Goal: Task Accomplishment & Management: Complete application form

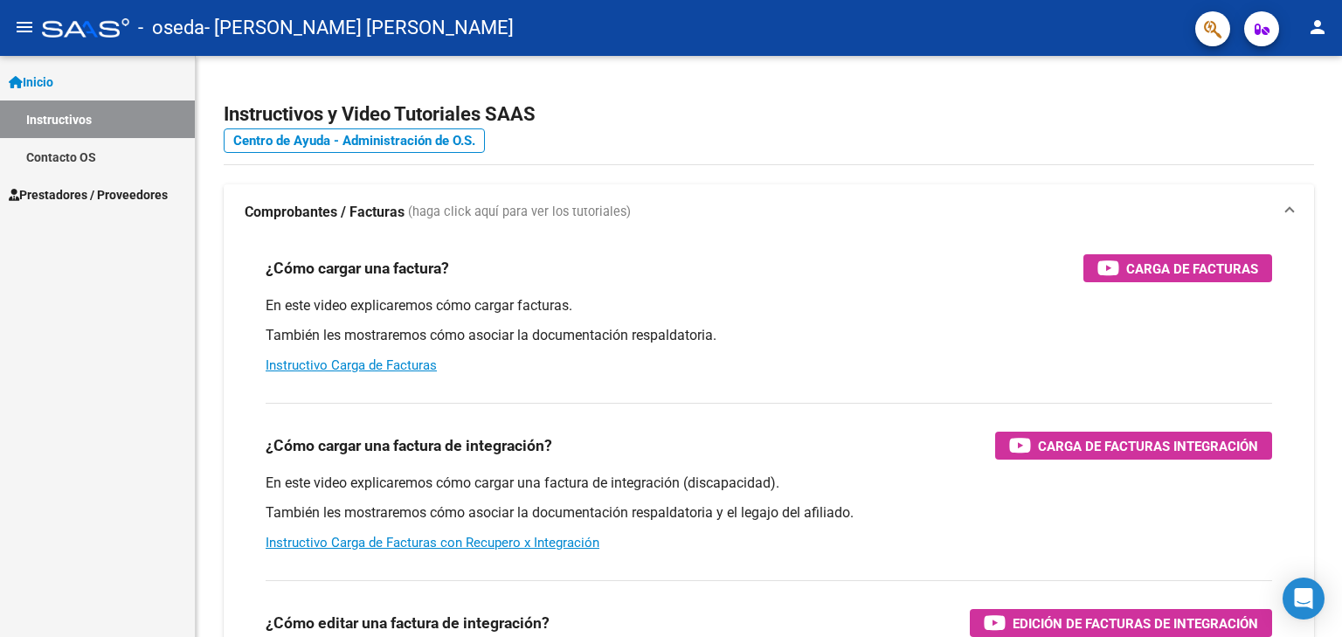
click at [132, 197] on span "Prestadores / Proveedores" at bounding box center [88, 194] width 159 height 19
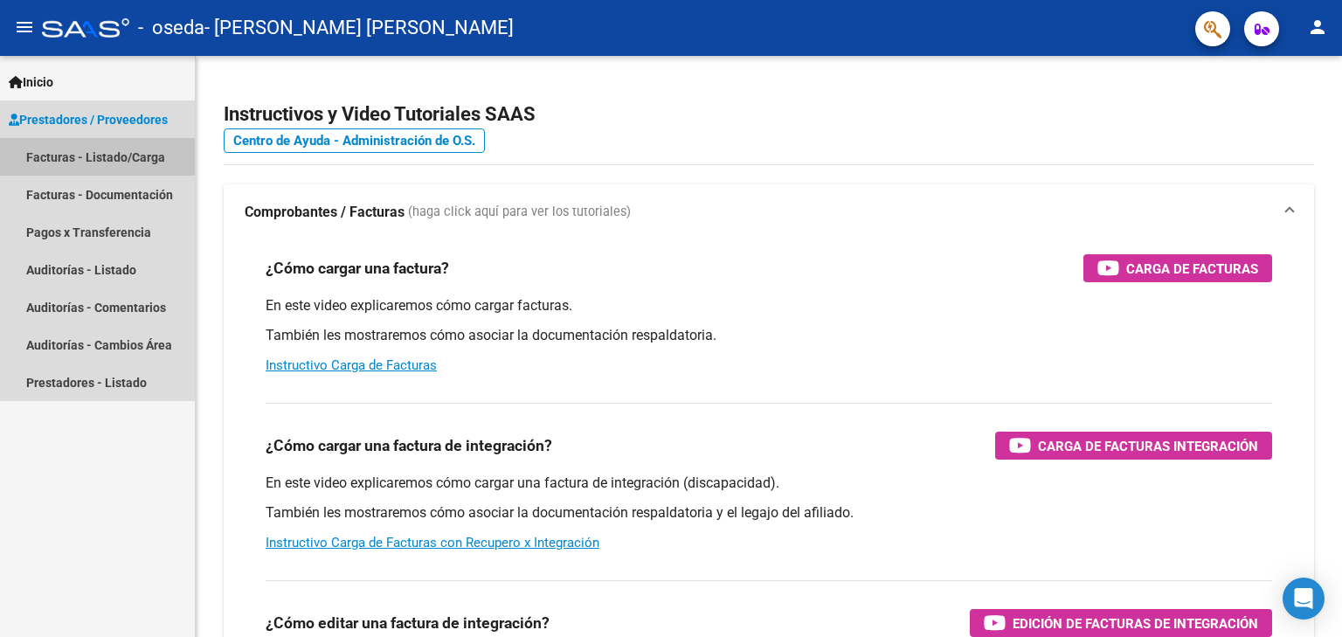
click at [121, 162] on link "Facturas - Listado/Carga" at bounding box center [97, 157] width 195 height 38
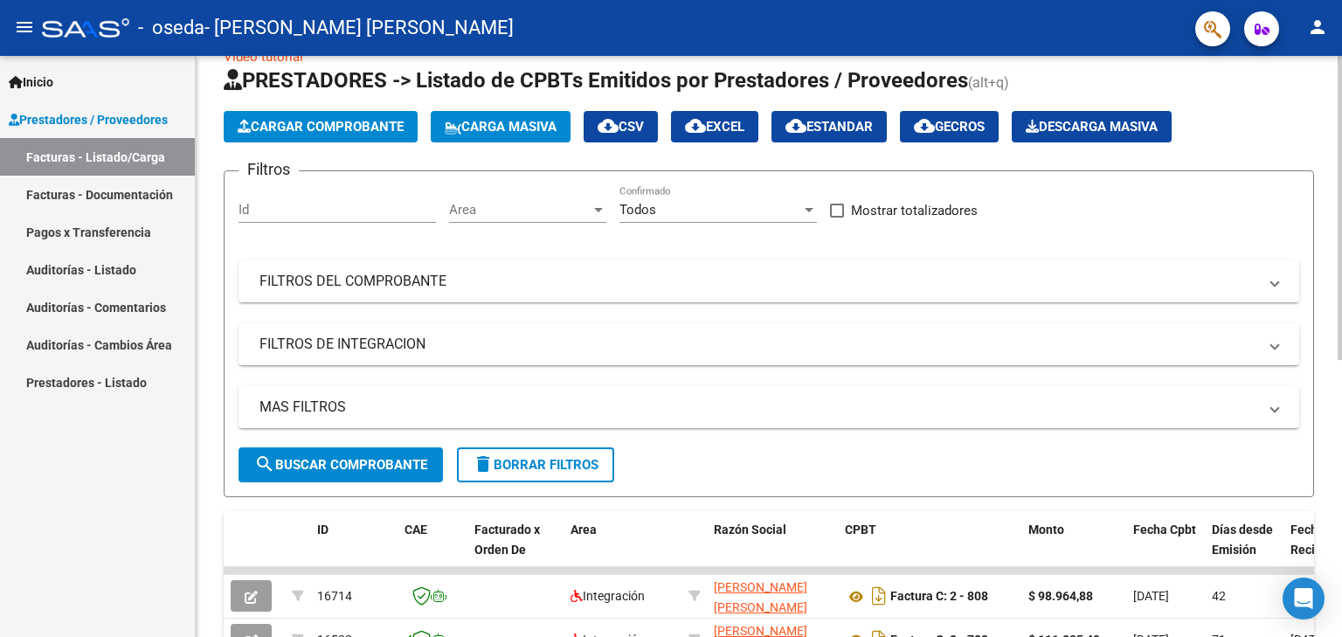
scroll to position [37, 0]
click at [311, 122] on span "Cargar Comprobante" at bounding box center [321, 127] width 166 height 16
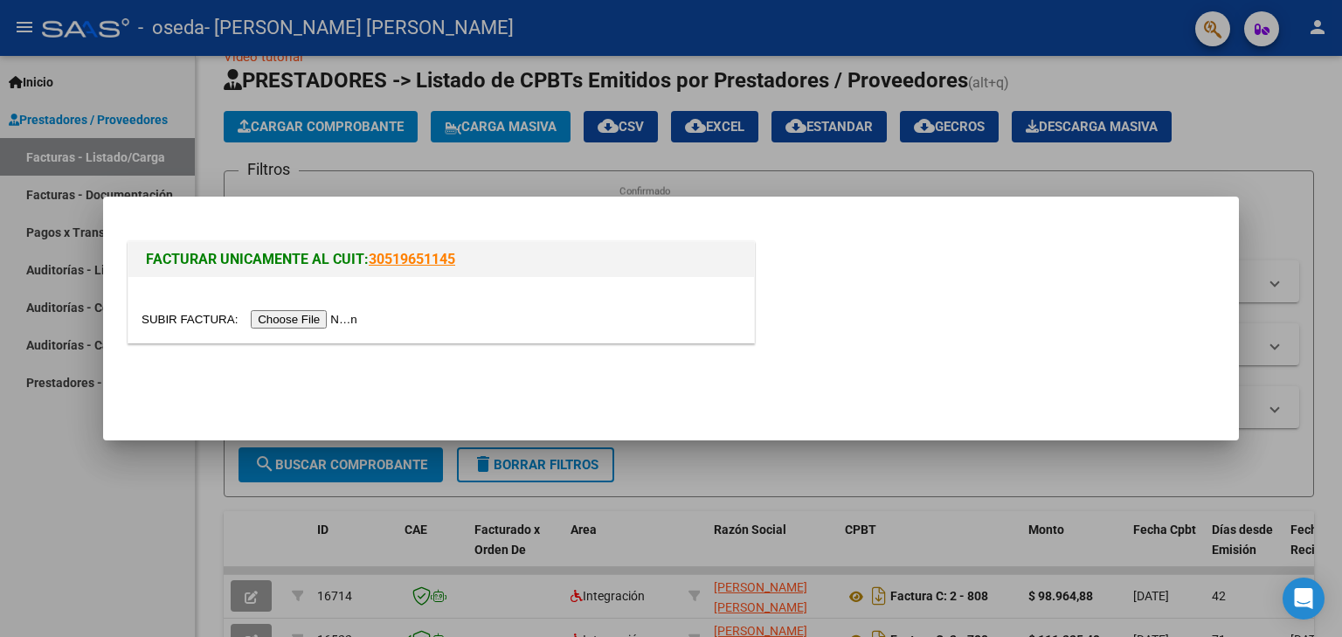
click at [312, 316] on input "file" at bounding box center [252, 319] width 221 height 18
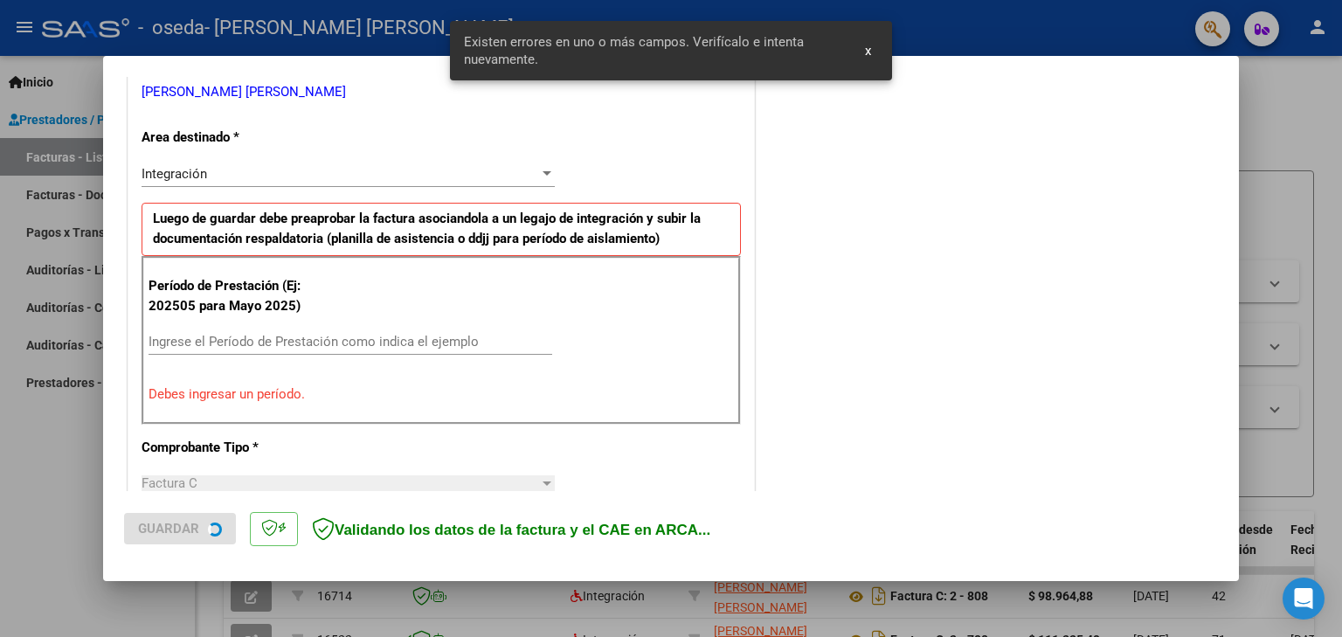
scroll to position [365, 0]
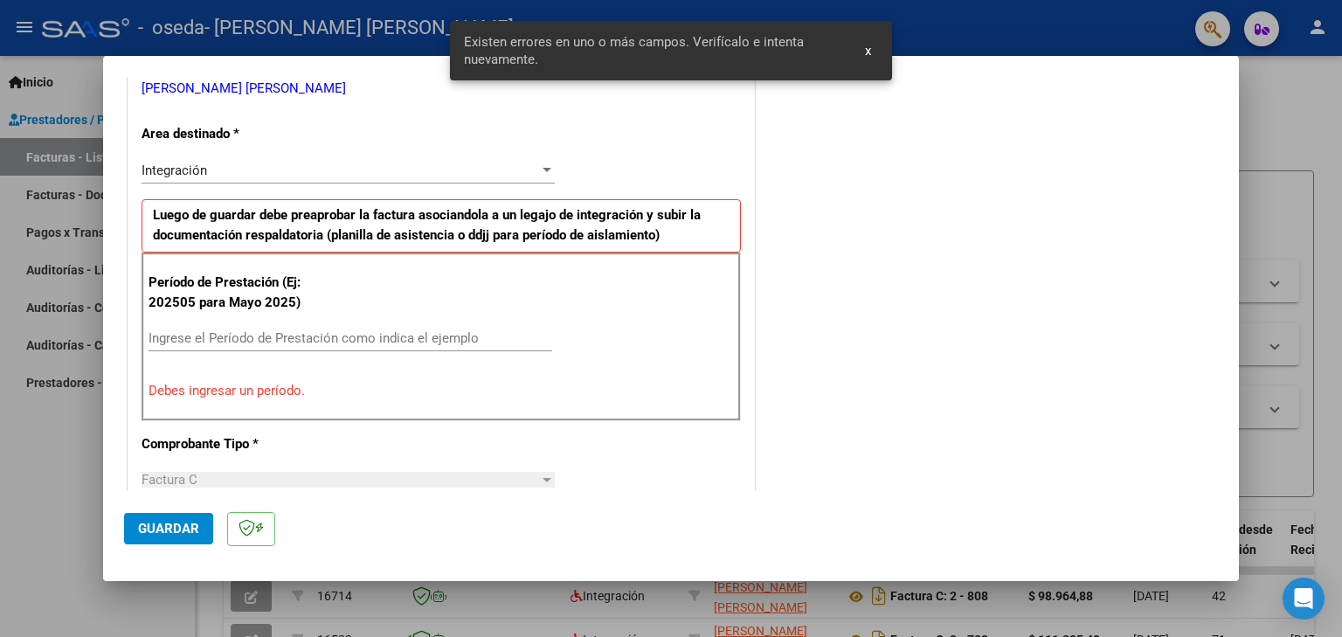
click at [298, 344] on div "Ingrese el Período de Prestación como indica el ejemplo" at bounding box center [351, 338] width 404 height 26
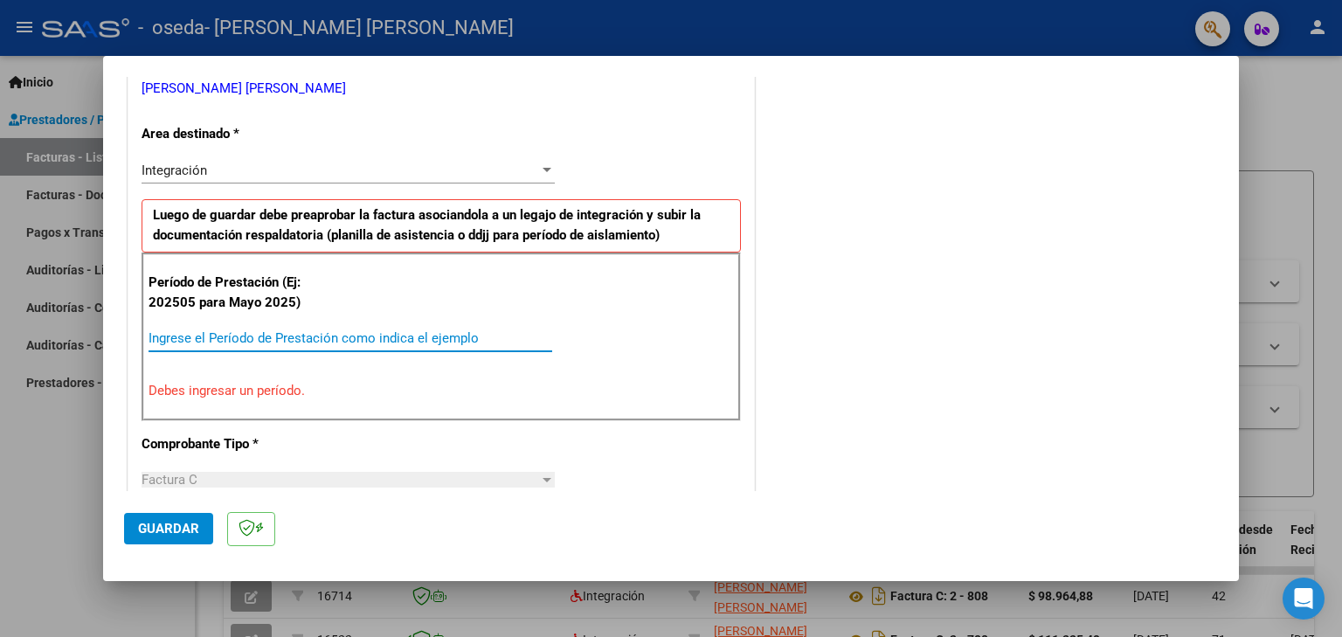
click at [298, 344] on div "Ingrese el Período de Prestación como indica el ejemplo" at bounding box center [351, 338] width 404 height 26
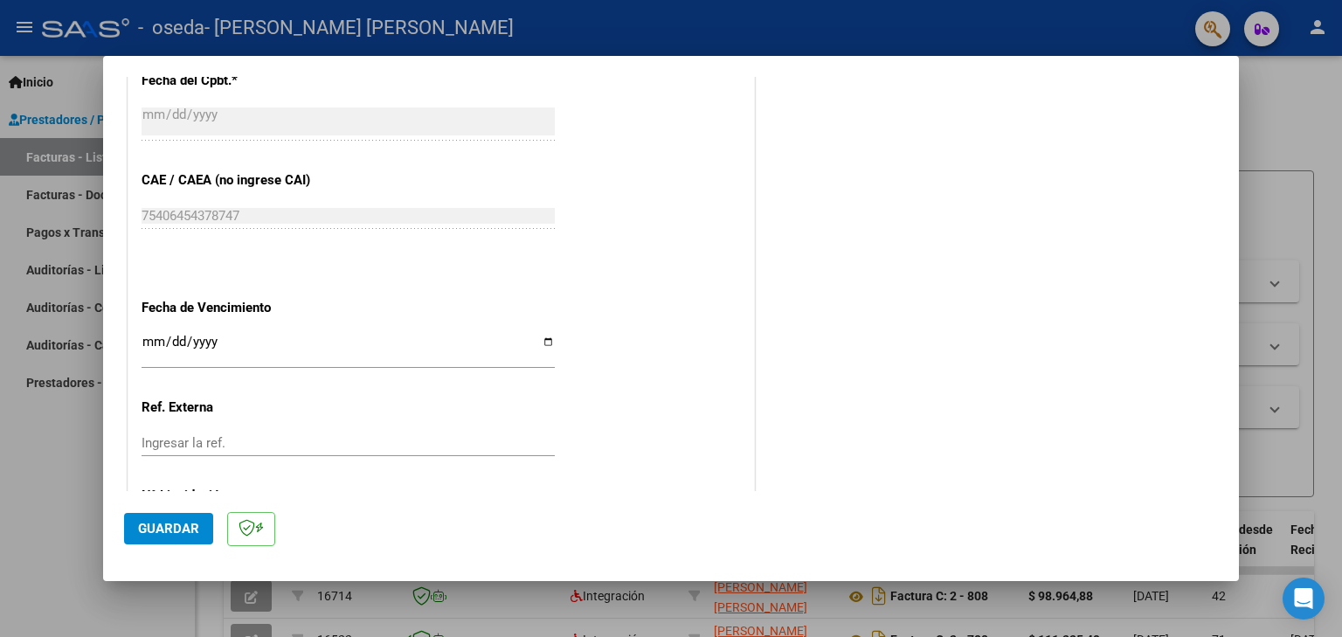
scroll to position [1032, 0]
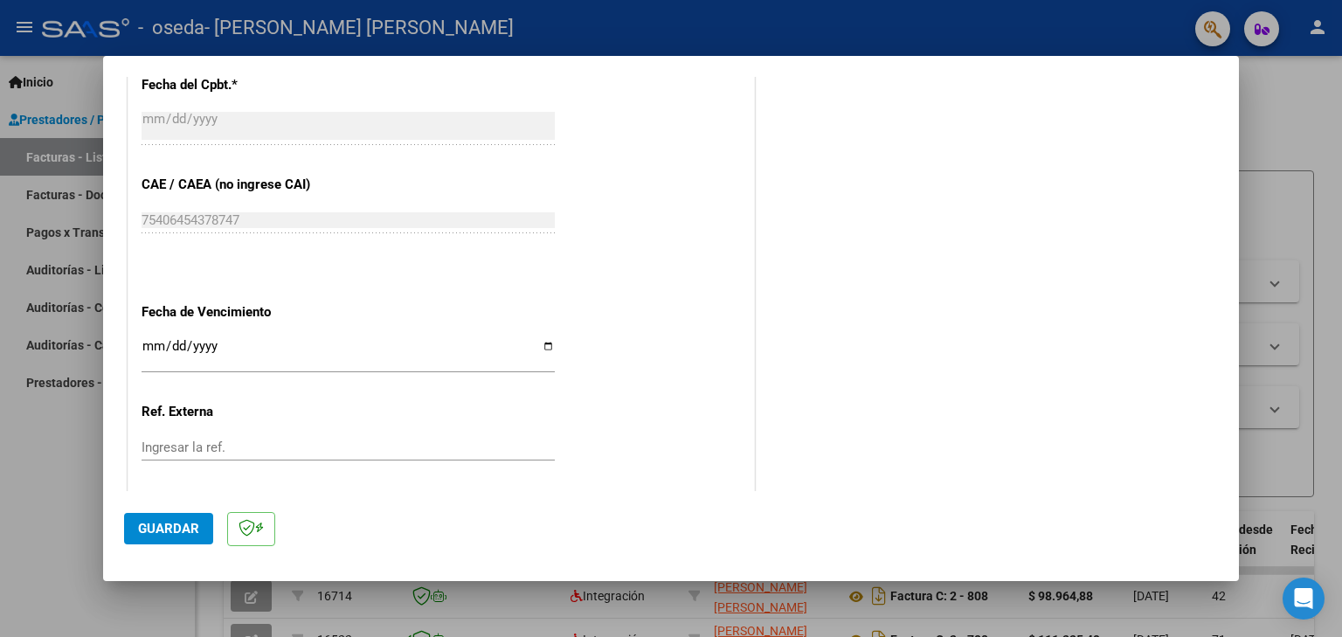
type input "202509"
click at [149, 340] on input "Ingresar la fecha" at bounding box center [348, 353] width 413 height 28
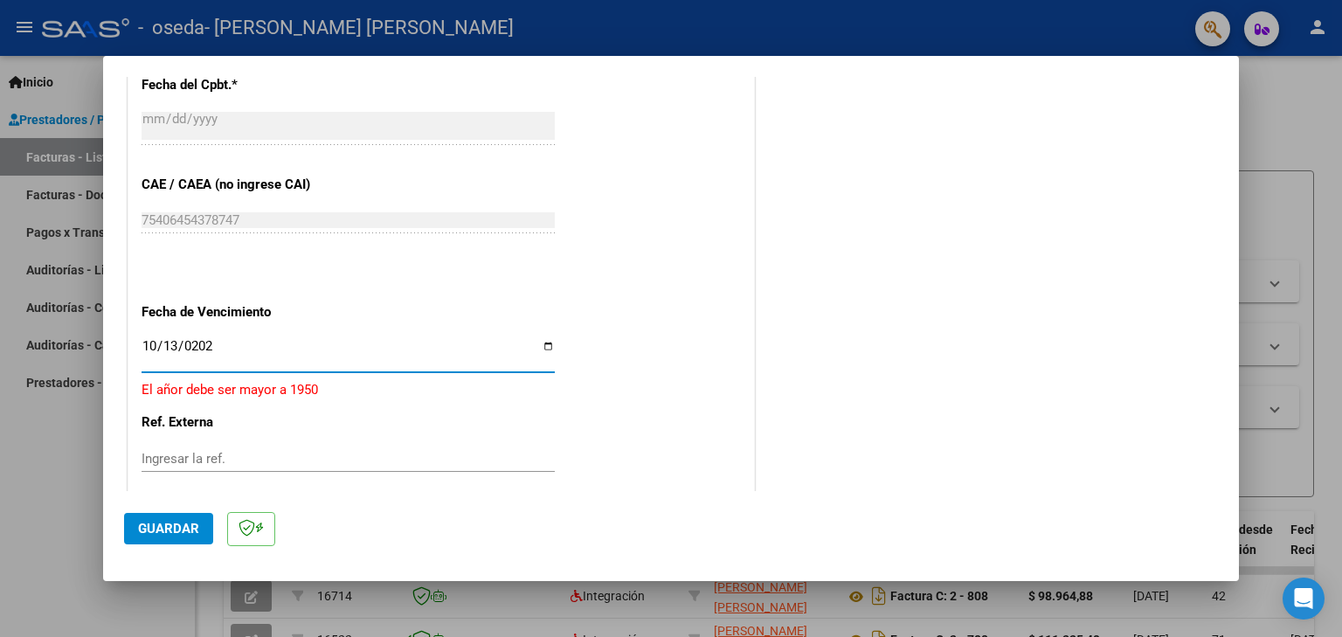
type input "[DATE]"
click at [167, 522] on span "Guardar" at bounding box center [168, 529] width 61 height 16
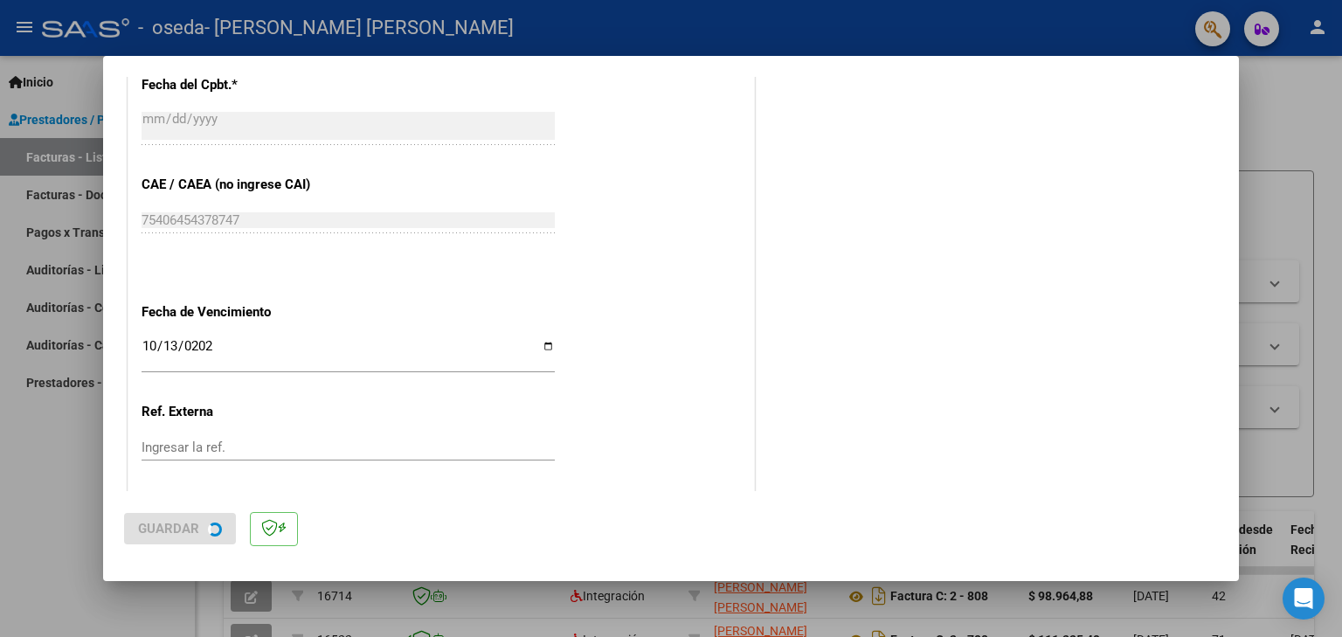
scroll to position [0, 0]
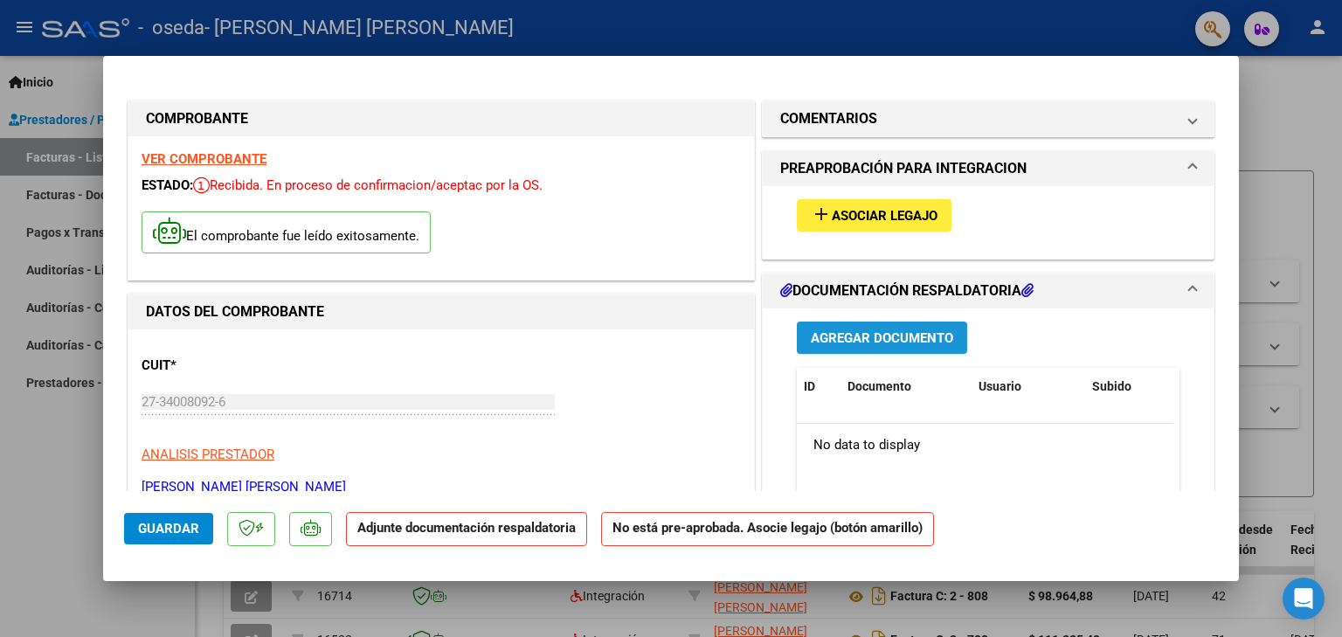
click at [858, 342] on span "Agregar Documento" at bounding box center [882, 338] width 142 height 16
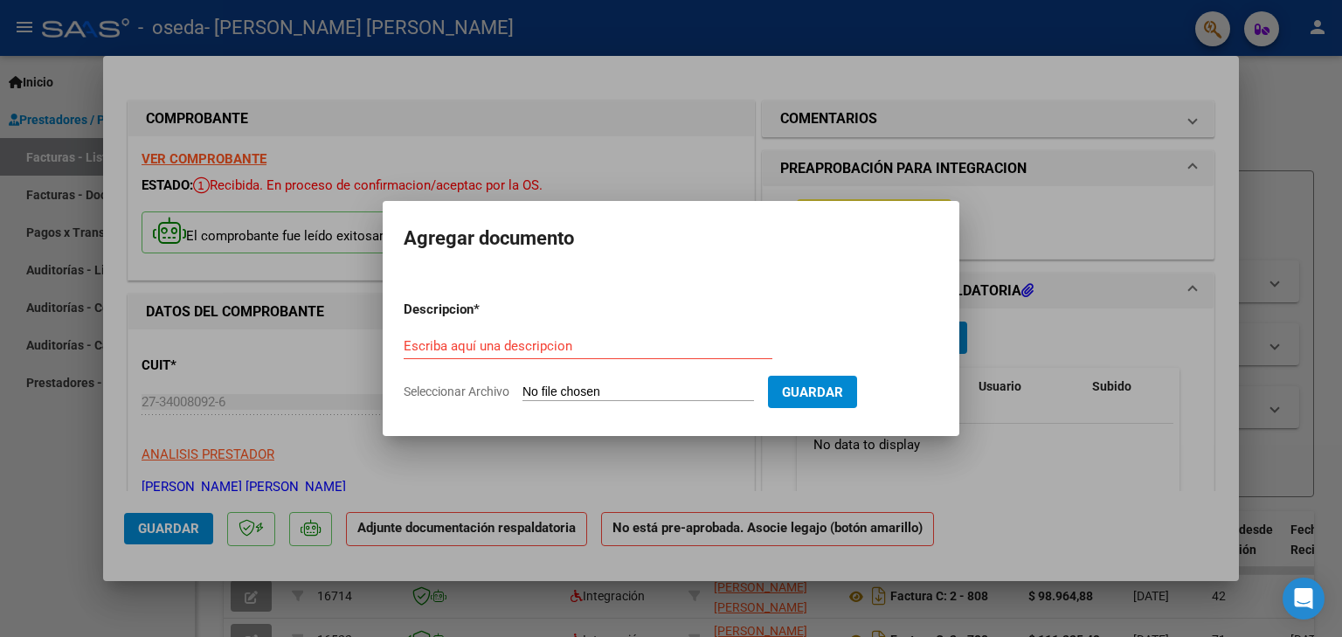
click at [449, 394] on span "Seleccionar Archivo" at bounding box center [457, 391] width 106 height 14
click at [522, 394] on input "Seleccionar Archivo" at bounding box center [638, 392] width 232 height 17
type input "C:\fakepath\planilla asistencia septiembre [PERSON_NAME] PSP.pdf"
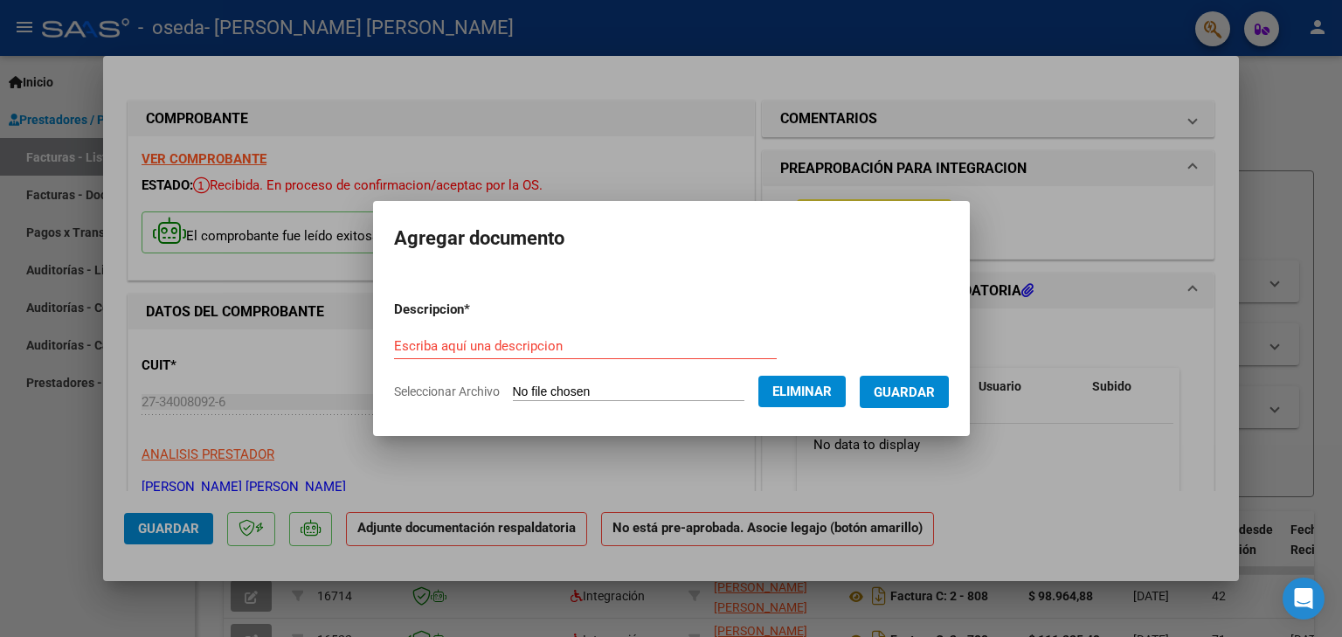
click at [907, 391] on span "Guardar" at bounding box center [904, 392] width 61 height 16
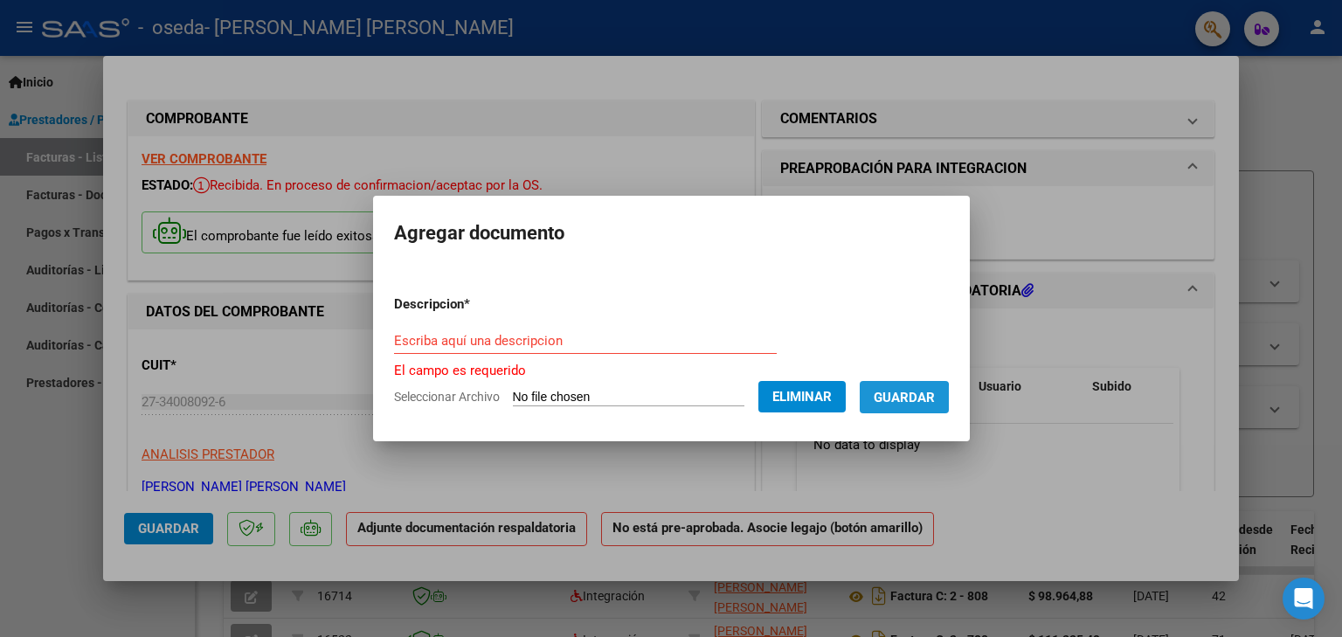
click at [911, 400] on span "Guardar" at bounding box center [904, 398] width 61 height 16
click at [637, 335] on input "Escriba aquí una descripcion" at bounding box center [585, 341] width 383 height 16
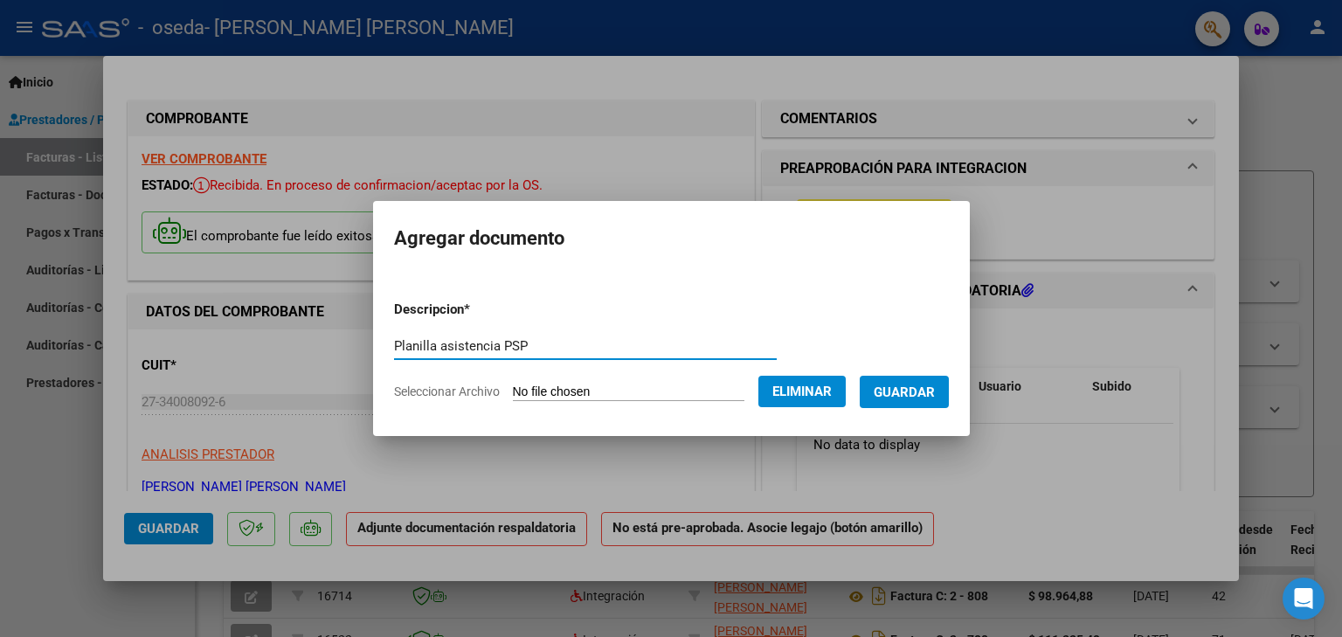
type input "Planilla asistencia PSP"
click at [918, 391] on span "Guardar" at bounding box center [904, 392] width 61 height 16
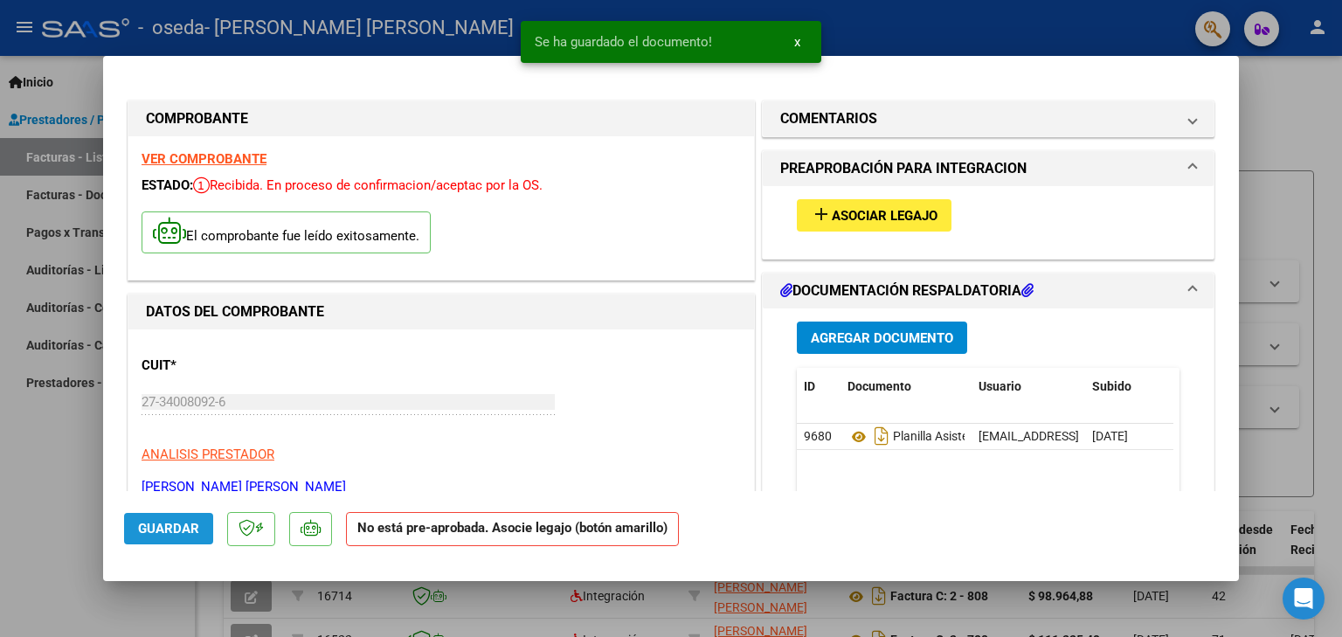
click at [169, 529] on span "Guardar" at bounding box center [168, 529] width 61 height 16
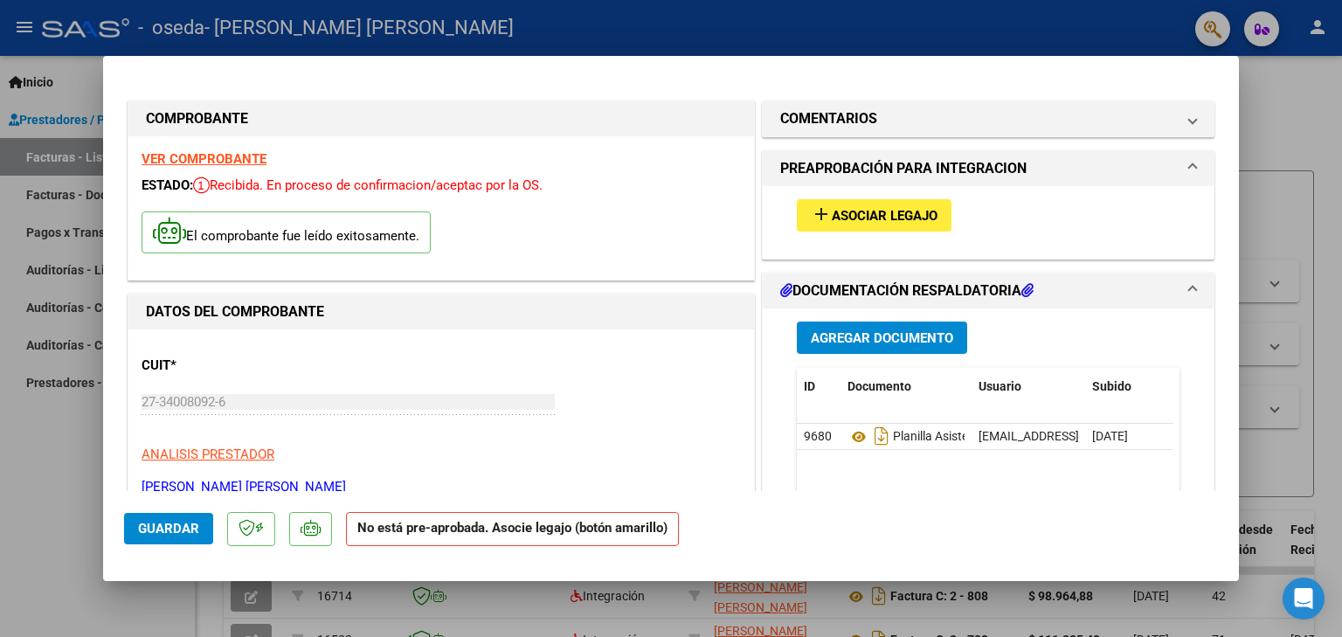
click at [792, 31] on div at bounding box center [671, 318] width 1342 height 637
type input "$ 0,00"
